Goal: Navigation & Orientation: Find specific page/section

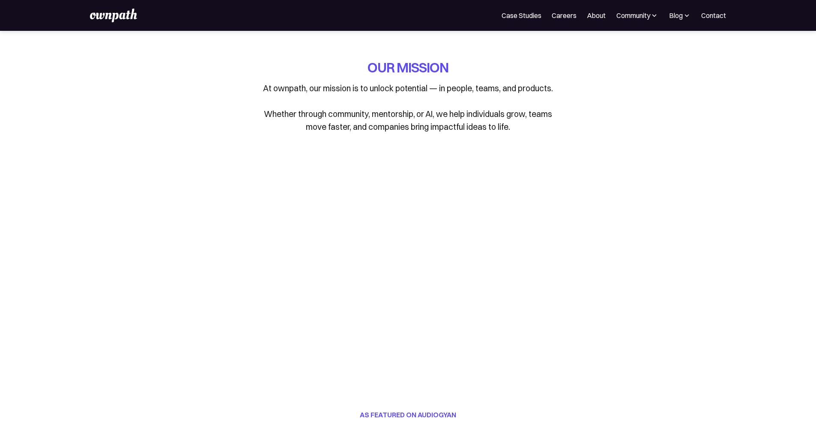
click at [109, 21] on img at bounding box center [113, 16] width 47 height 14
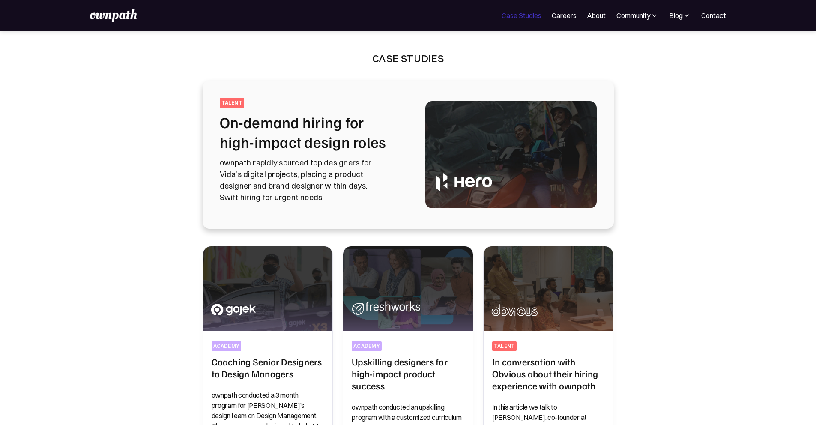
click at [502, 17] on link "Case Studies" at bounding box center [522, 15] width 40 height 10
click at [120, 12] on img at bounding box center [113, 16] width 47 height 14
